Goal: Task Accomplishment & Management: Manage account settings

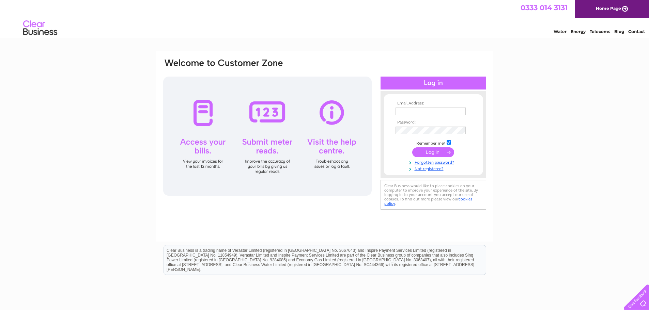
type input "accounts@waltonspublications.com"
click at [425, 151] on input "submit" at bounding box center [433, 152] width 42 height 10
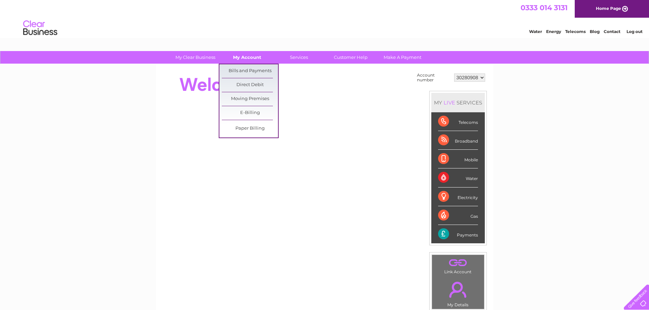
click at [255, 59] on link "My Account" at bounding box center [247, 57] width 56 height 13
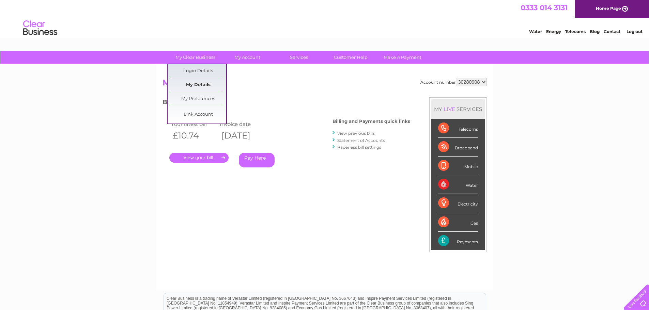
click at [205, 81] on link "My Details" at bounding box center [198, 85] width 56 height 14
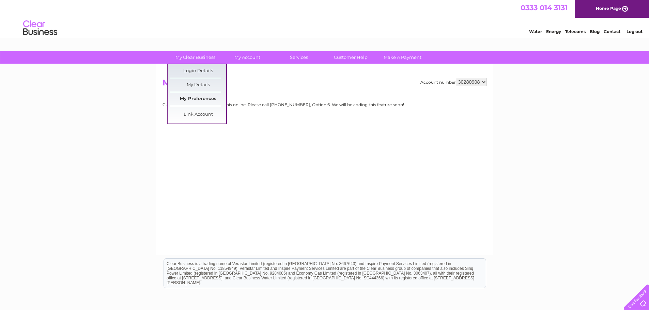
click at [210, 98] on link "My Preferences" at bounding box center [198, 99] width 56 height 14
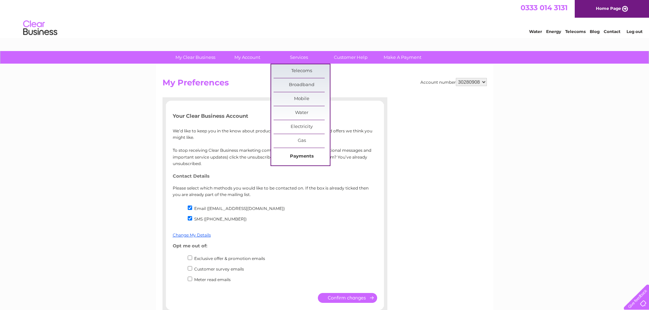
click at [301, 156] on link "Payments" at bounding box center [302, 157] width 56 height 14
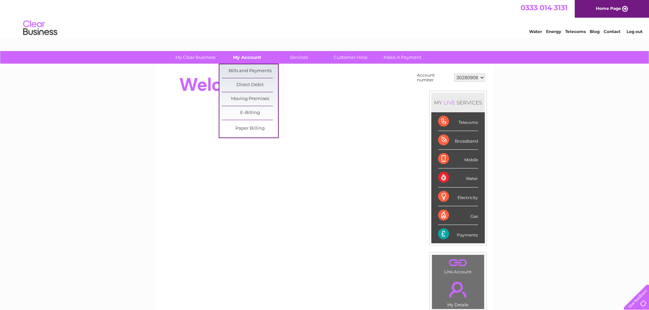
click at [243, 56] on link "My Account" at bounding box center [247, 57] width 56 height 13
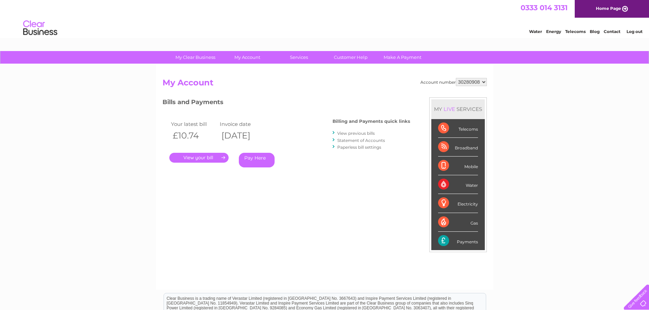
click at [594, 31] on link "Blog" at bounding box center [595, 31] width 10 height 5
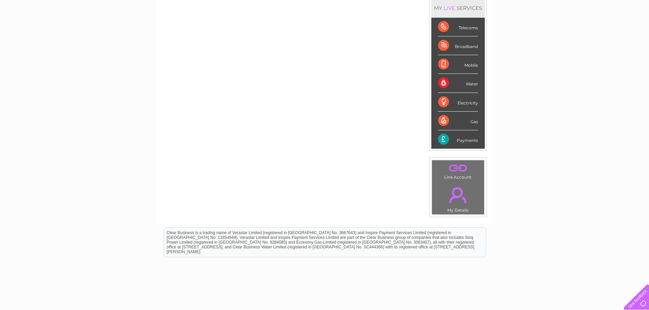
scroll to position [102, 0]
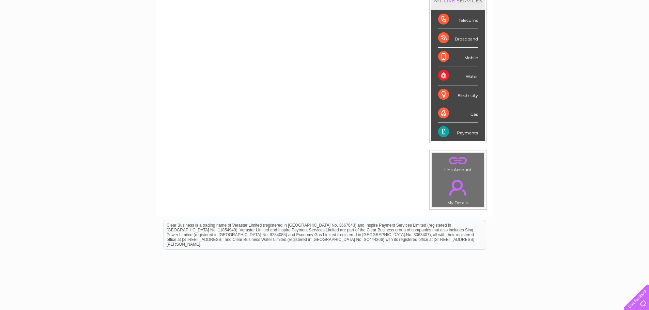
click at [455, 190] on link "." at bounding box center [458, 188] width 49 height 24
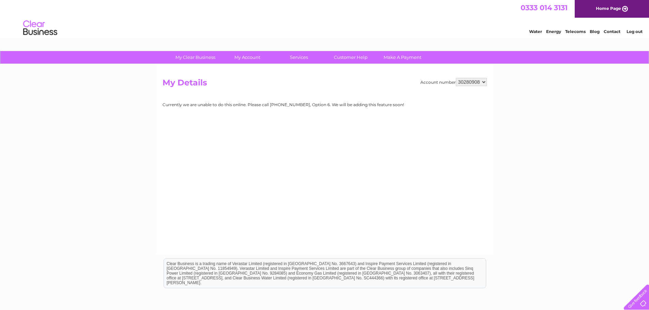
click at [355, 28] on div "Water Energy Telecoms Blog Contact Log out" at bounding box center [324, 29] width 649 height 22
